Goal: Information Seeking & Learning: Compare options

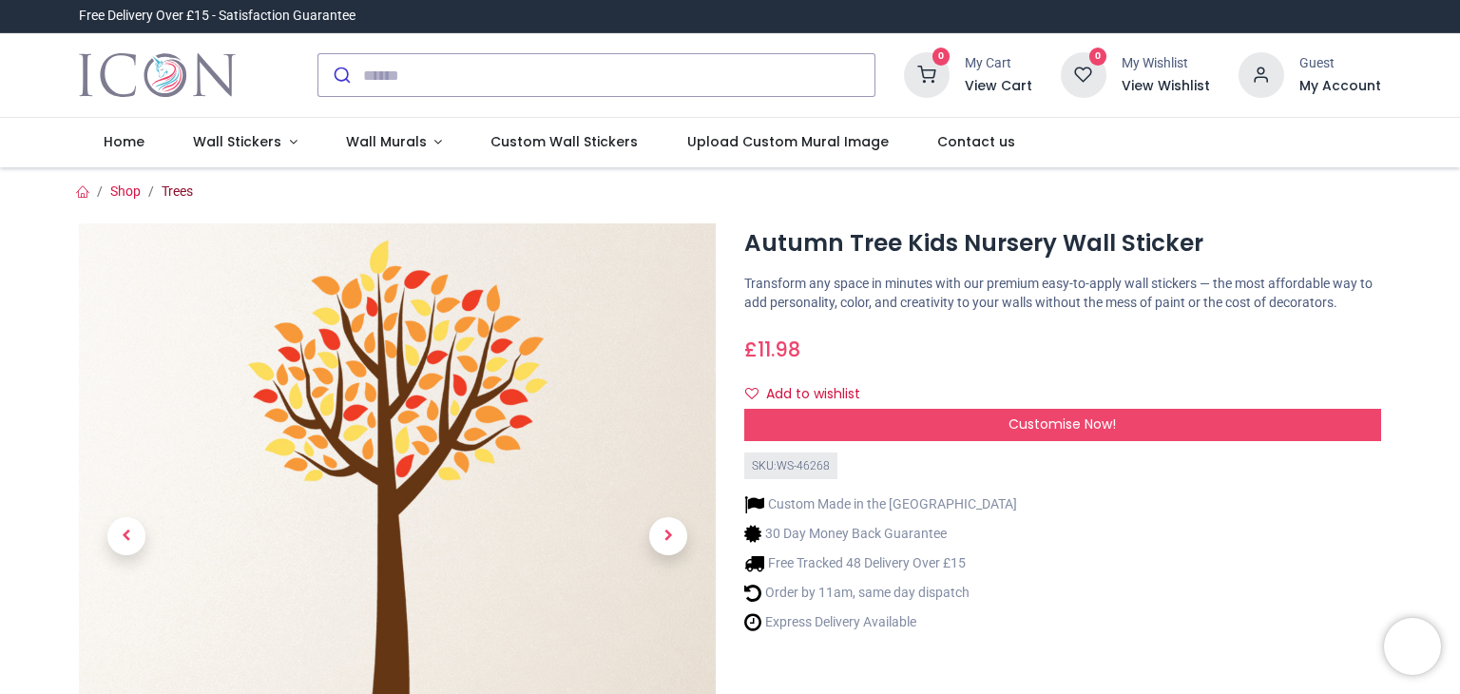
click at [181, 188] on link "Trees" at bounding box center [177, 190] width 31 height 15
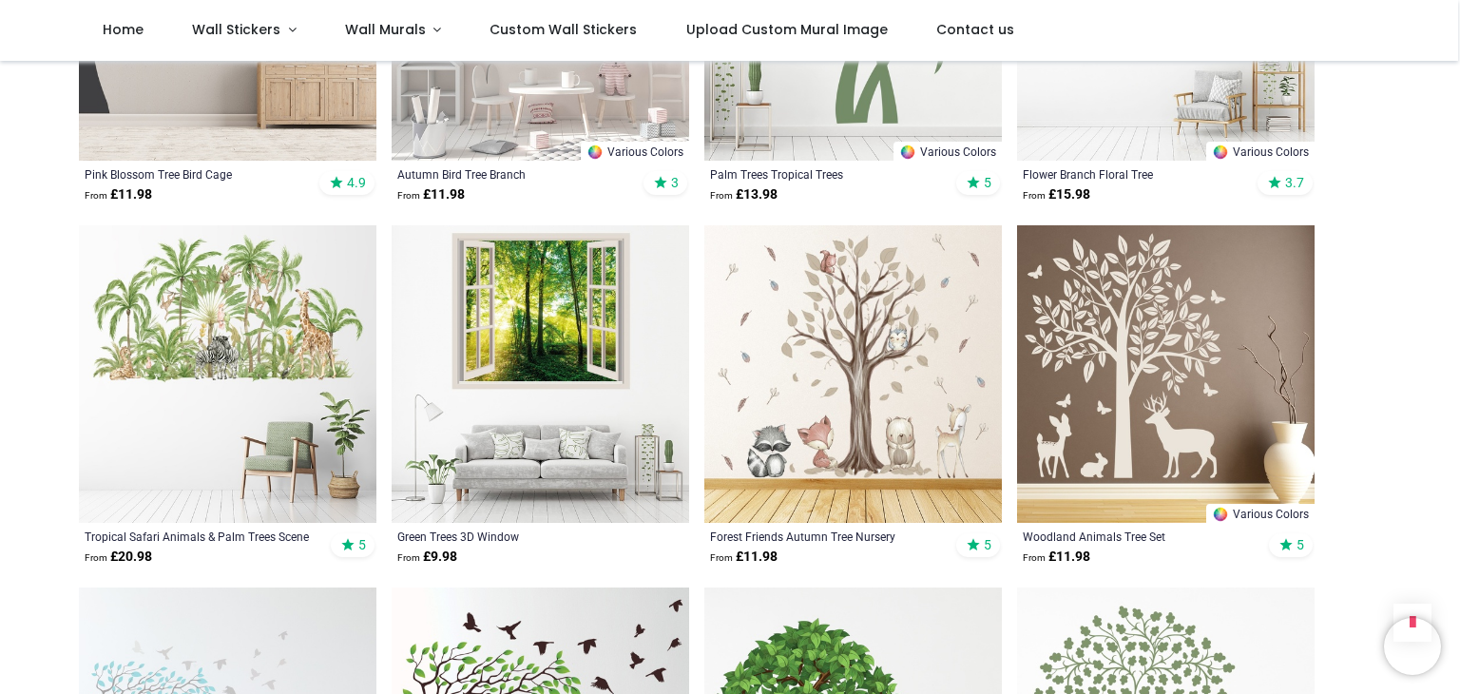
scroll to position [1236, 0]
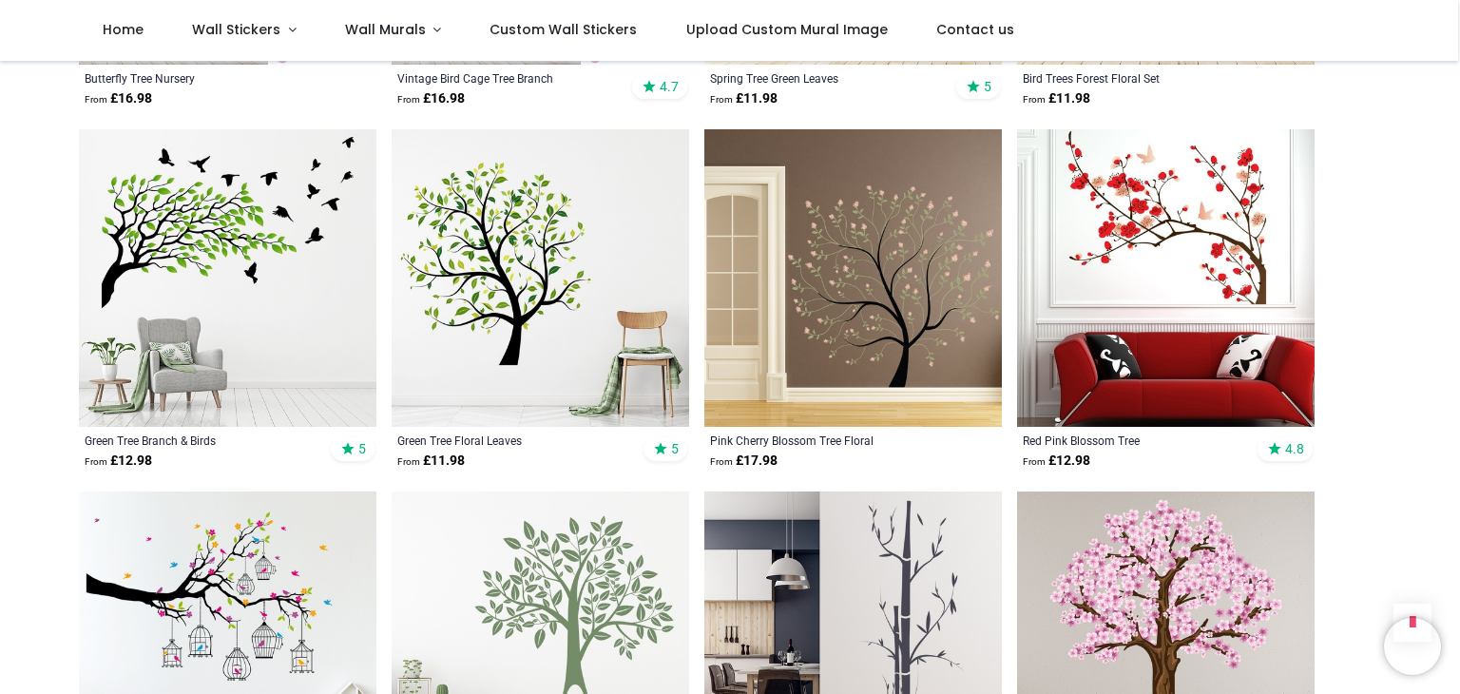
scroll to position [3233, 0]
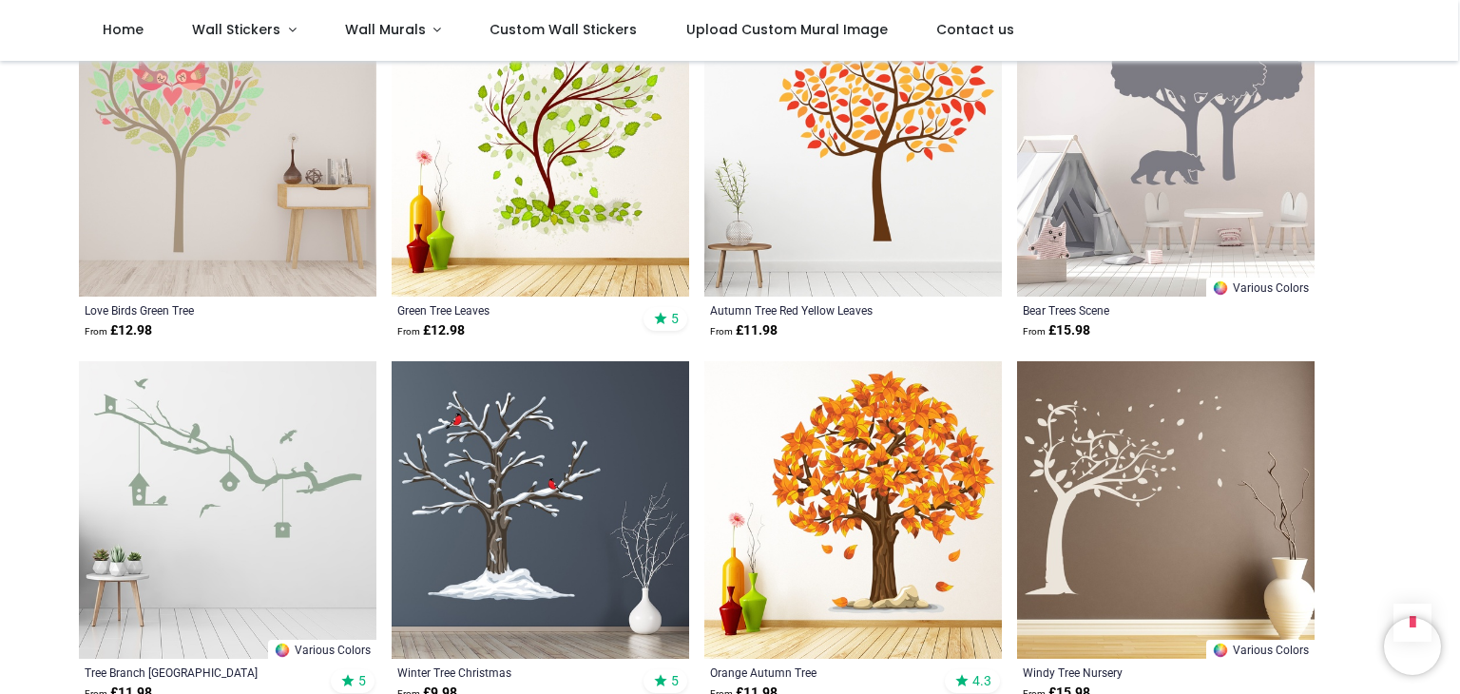
scroll to position [7416, 0]
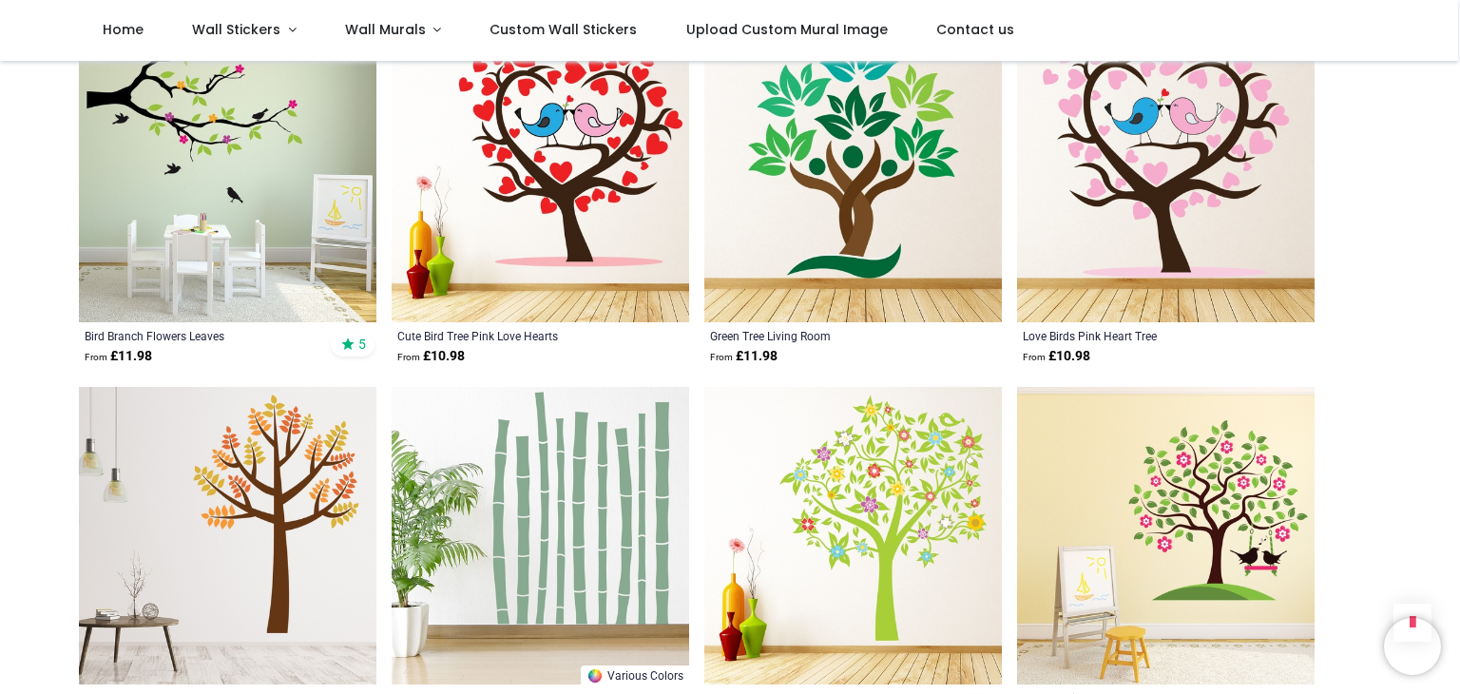
scroll to position [9603, 0]
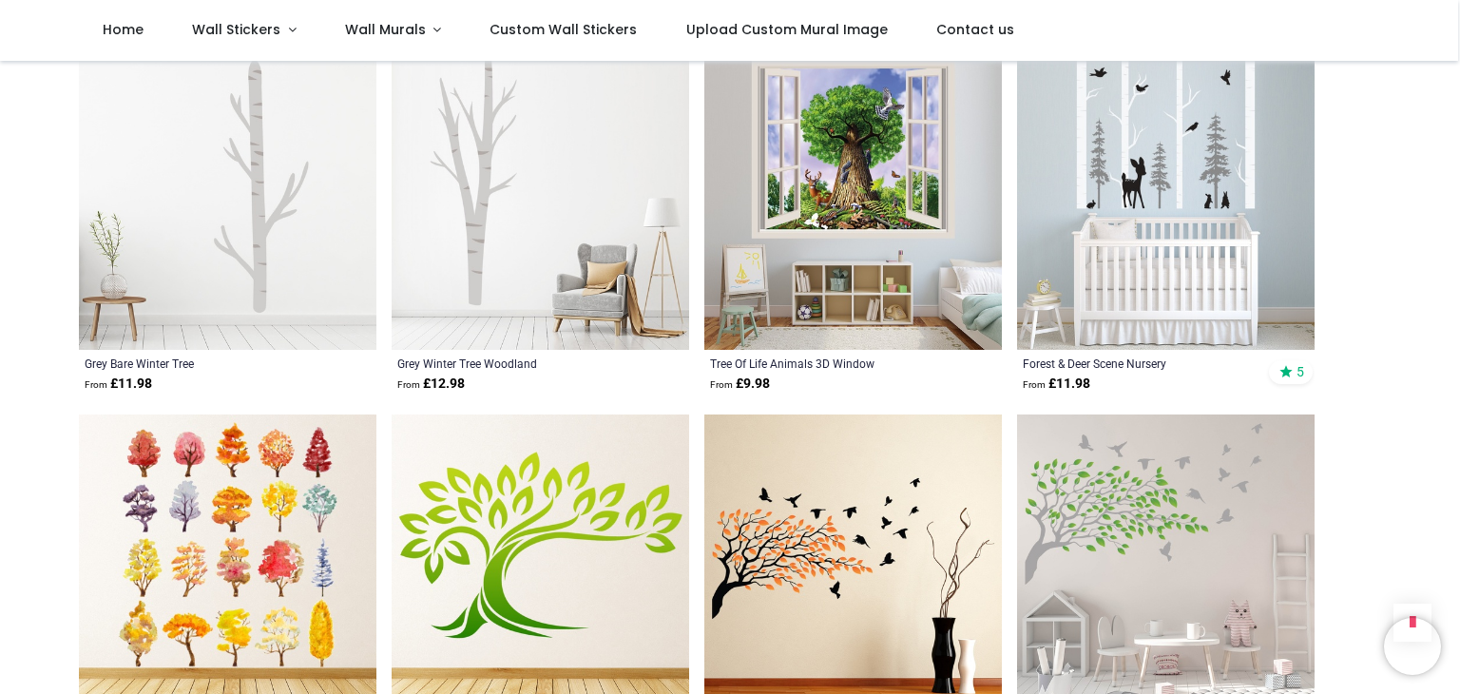
scroll to position [11599, 0]
